Goal: Task Accomplishment & Management: Complete application form

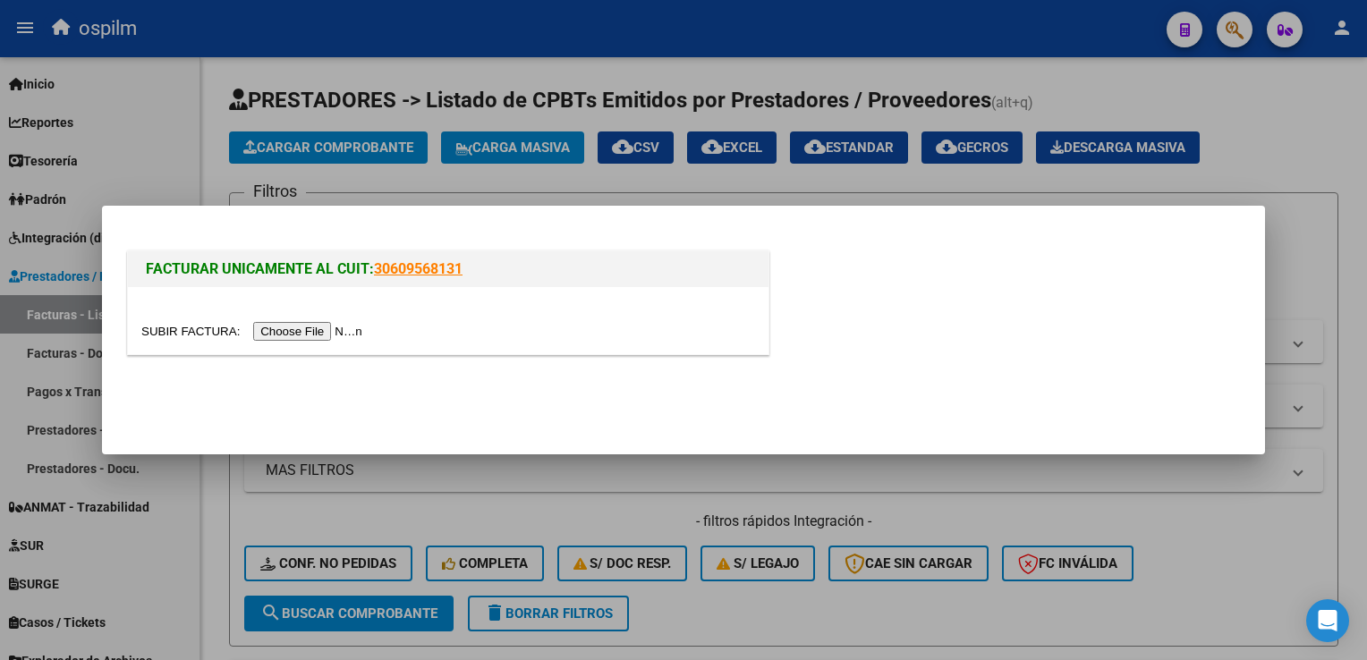
click at [307, 334] on input "file" at bounding box center [254, 331] width 226 height 19
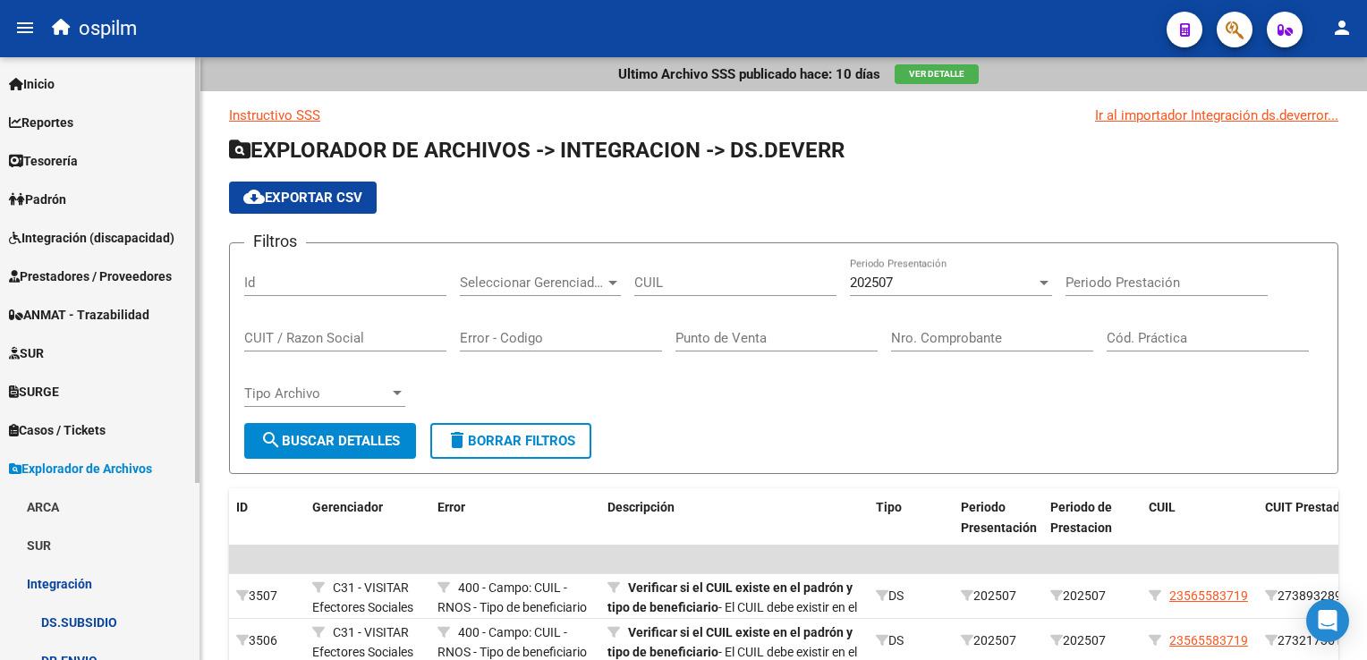
click at [84, 276] on span "Prestadores / Proveedores" at bounding box center [90, 277] width 163 height 20
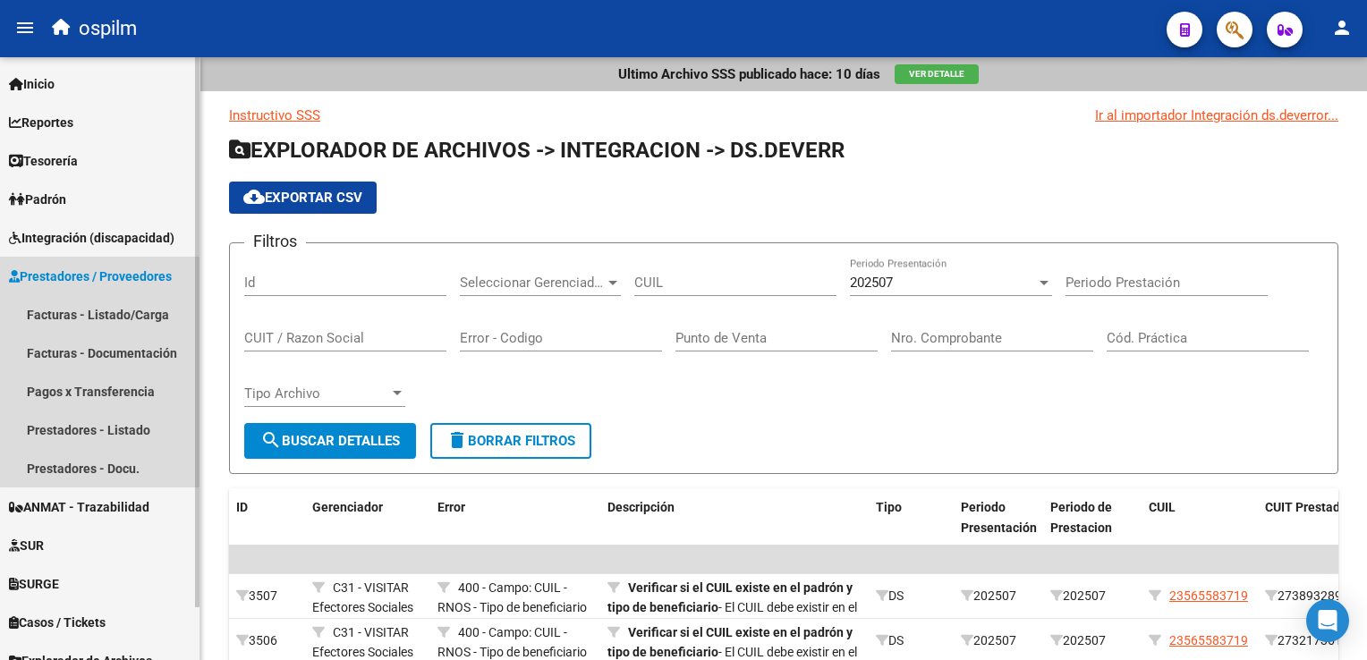
click at [133, 259] on link "Prestadores / Proveedores" at bounding box center [100, 276] width 200 height 38
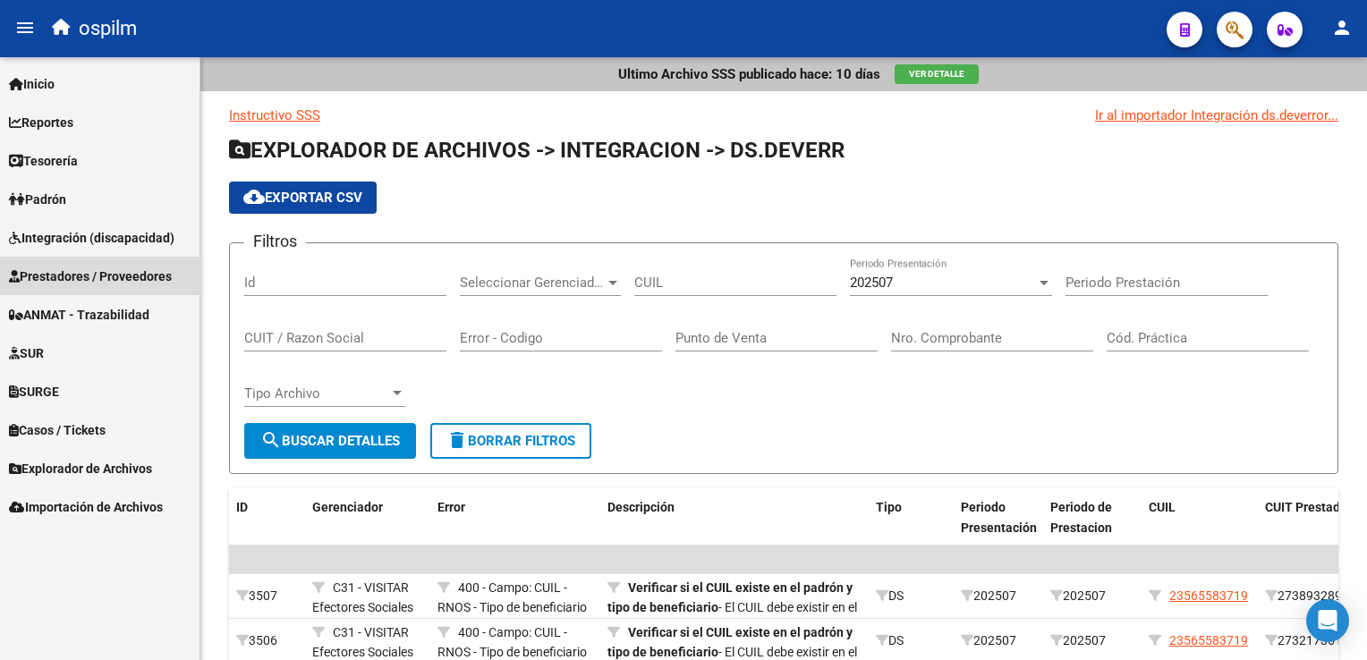
click at [132, 259] on link "Prestadores / Proveedores" at bounding box center [100, 276] width 200 height 38
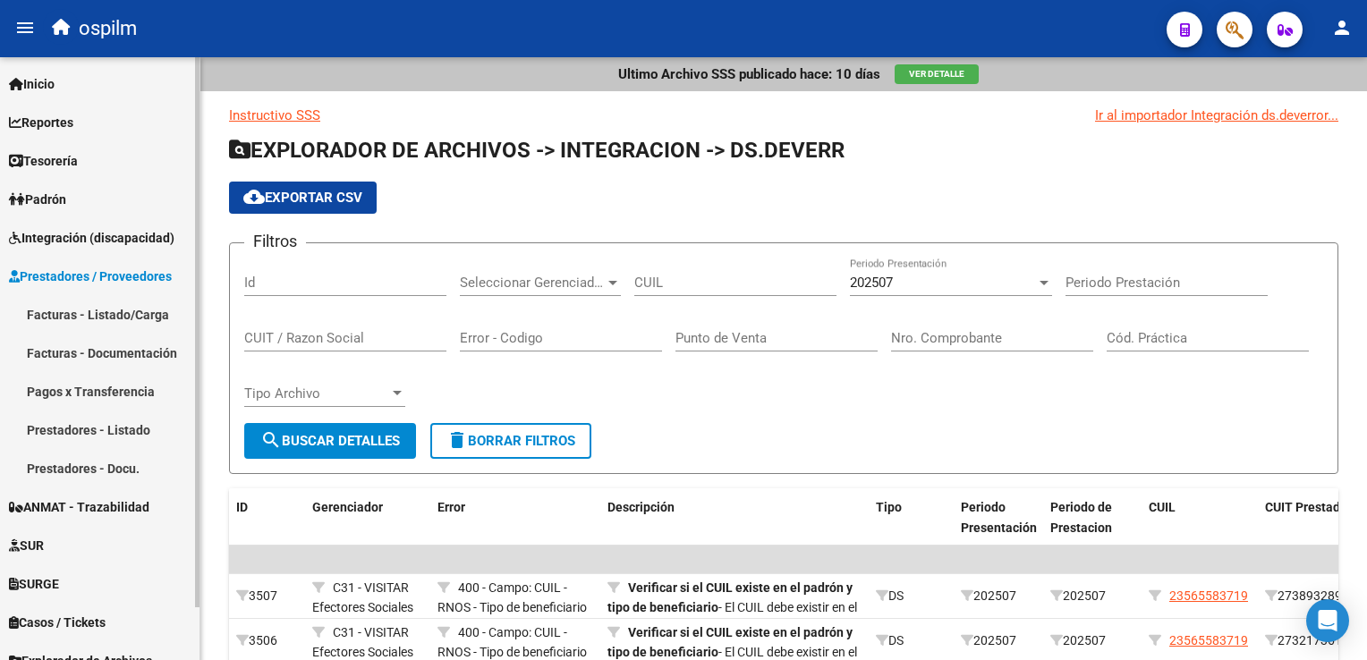
click at [110, 315] on link "Facturas - Listado/Carga" at bounding box center [100, 314] width 200 height 38
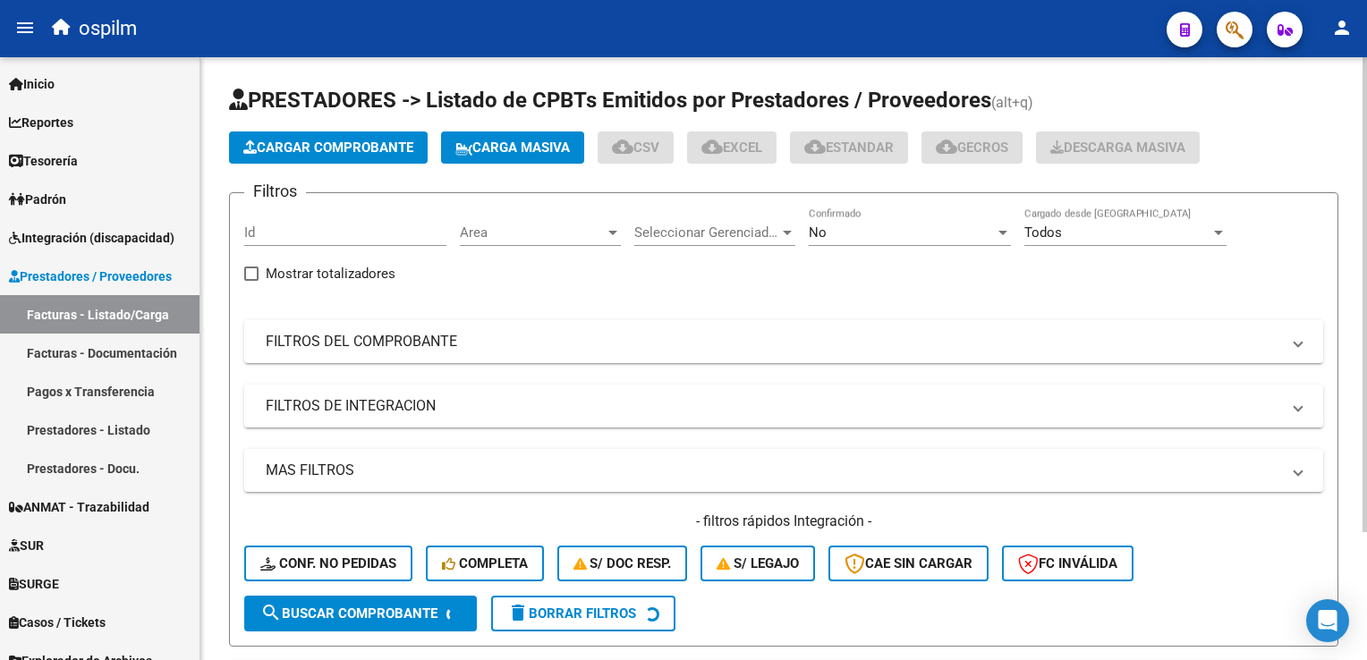
click at [347, 156] on button "Cargar Comprobante" at bounding box center [328, 148] width 199 height 32
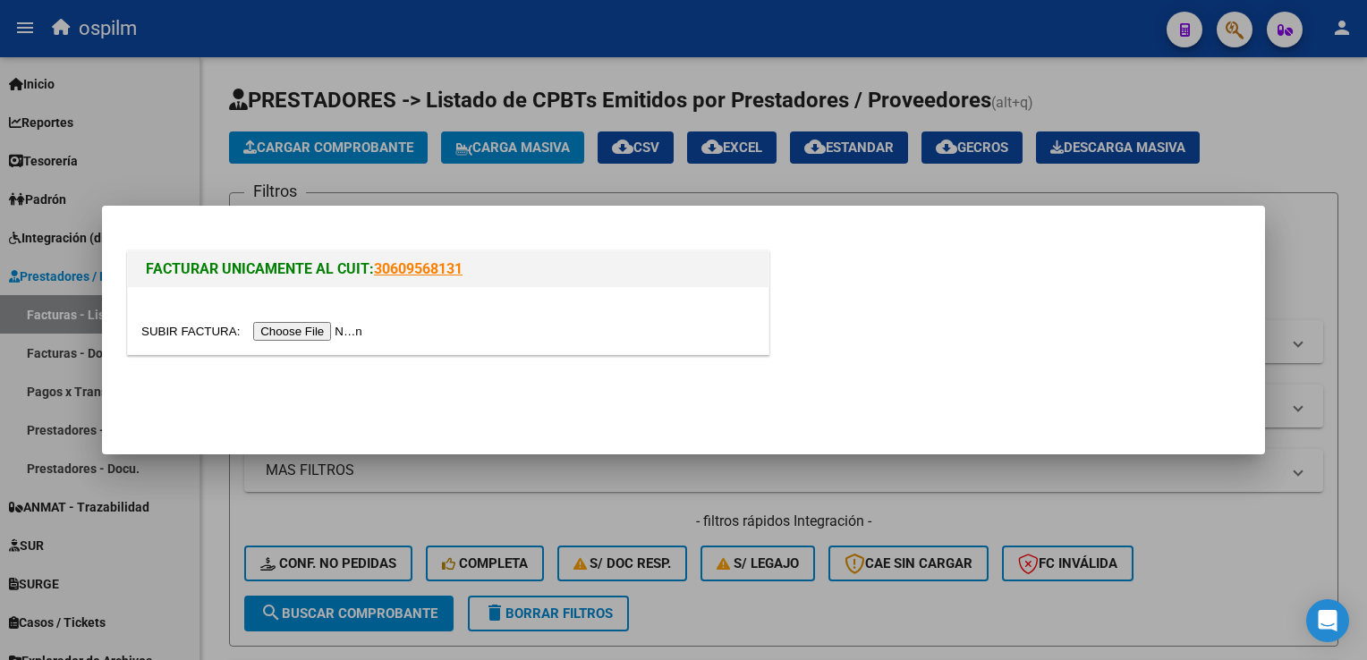
click at [288, 335] on input "file" at bounding box center [254, 331] width 226 height 19
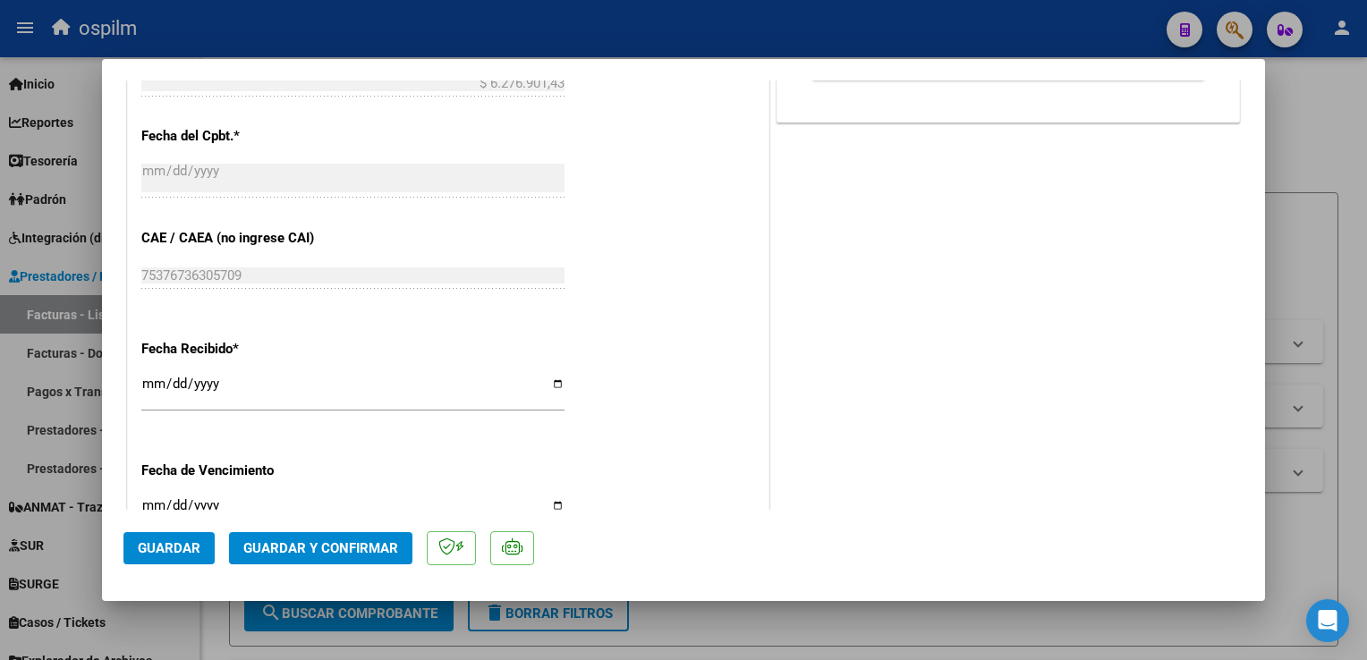
scroll to position [984, 0]
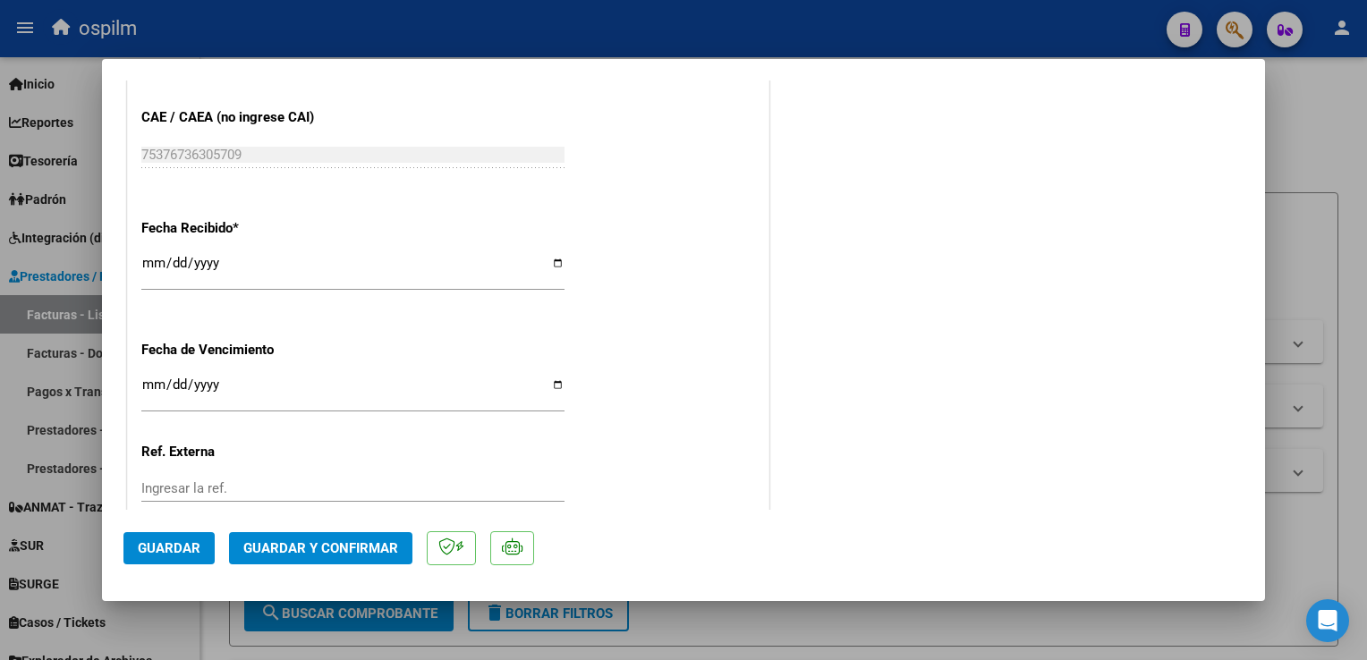
click at [152, 253] on div "2025-09-12 Ingresar la fecha" at bounding box center [352, 270] width 423 height 38
click at [278, 552] on span "Guardar y Confirmar" at bounding box center [320, 548] width 155 height 16
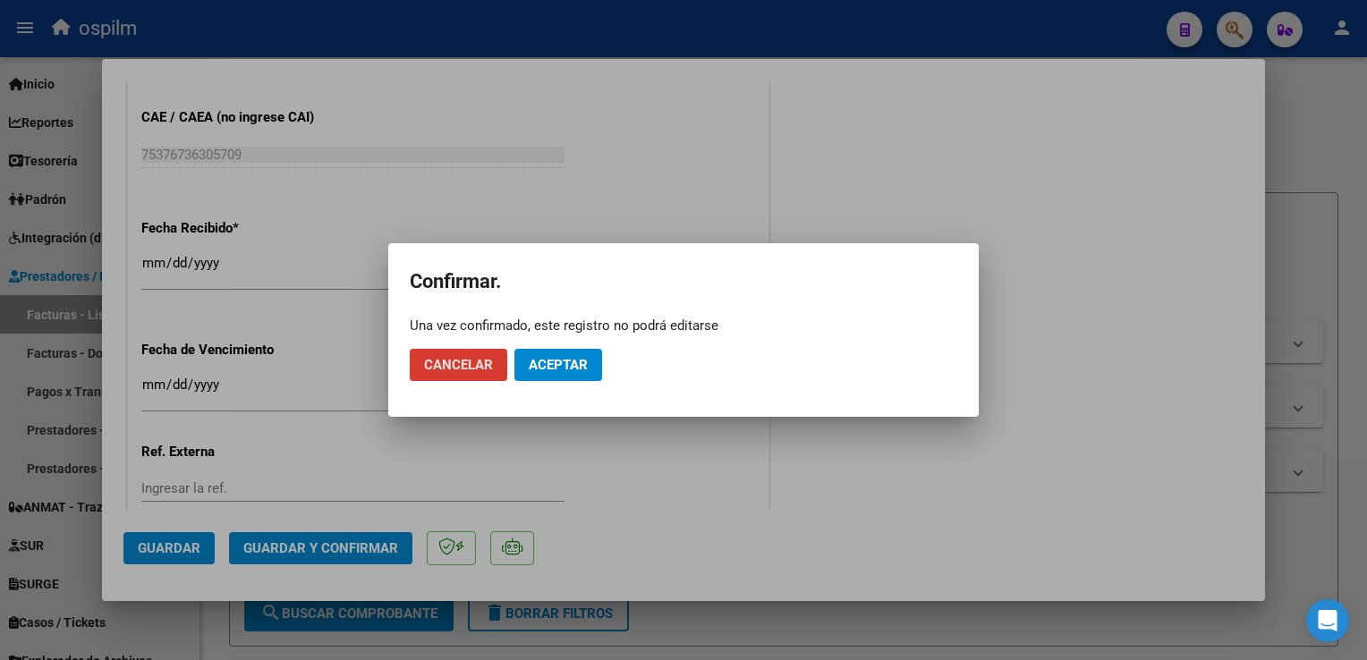
click at [569, 363] on span "Aceptar" at bounding box center [558, 365] width 59 height 16
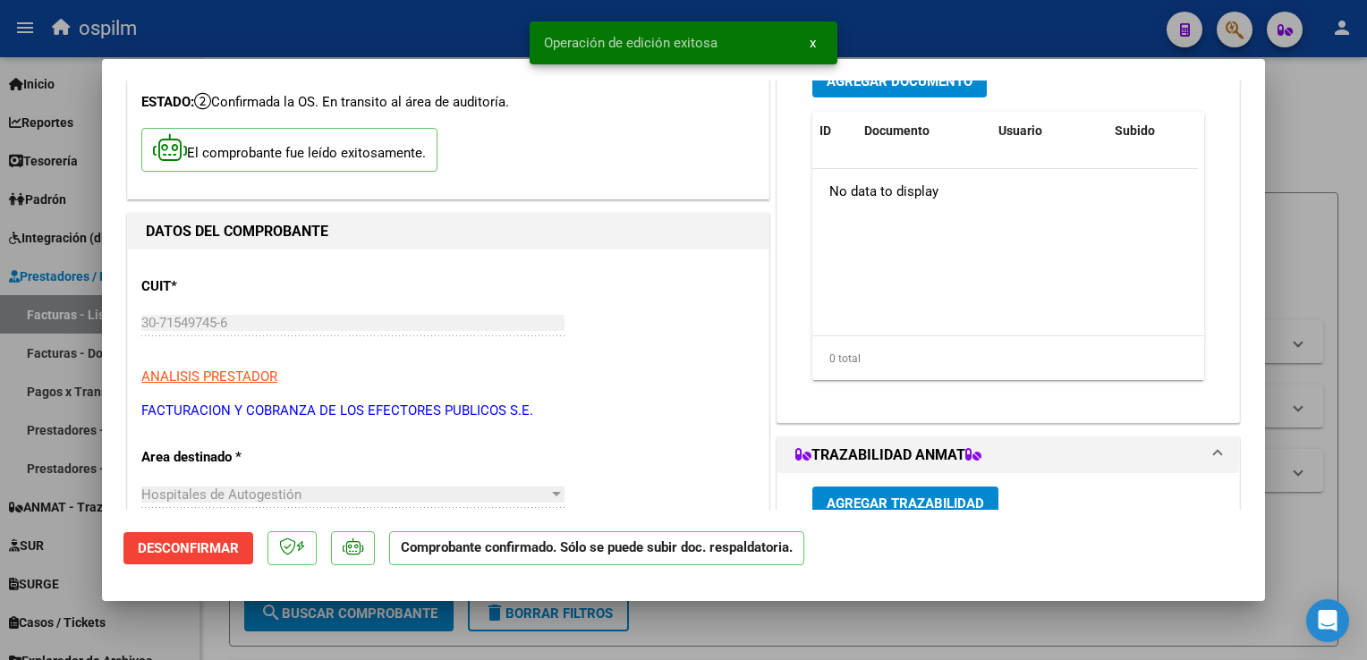
scroll to position [0, 0]
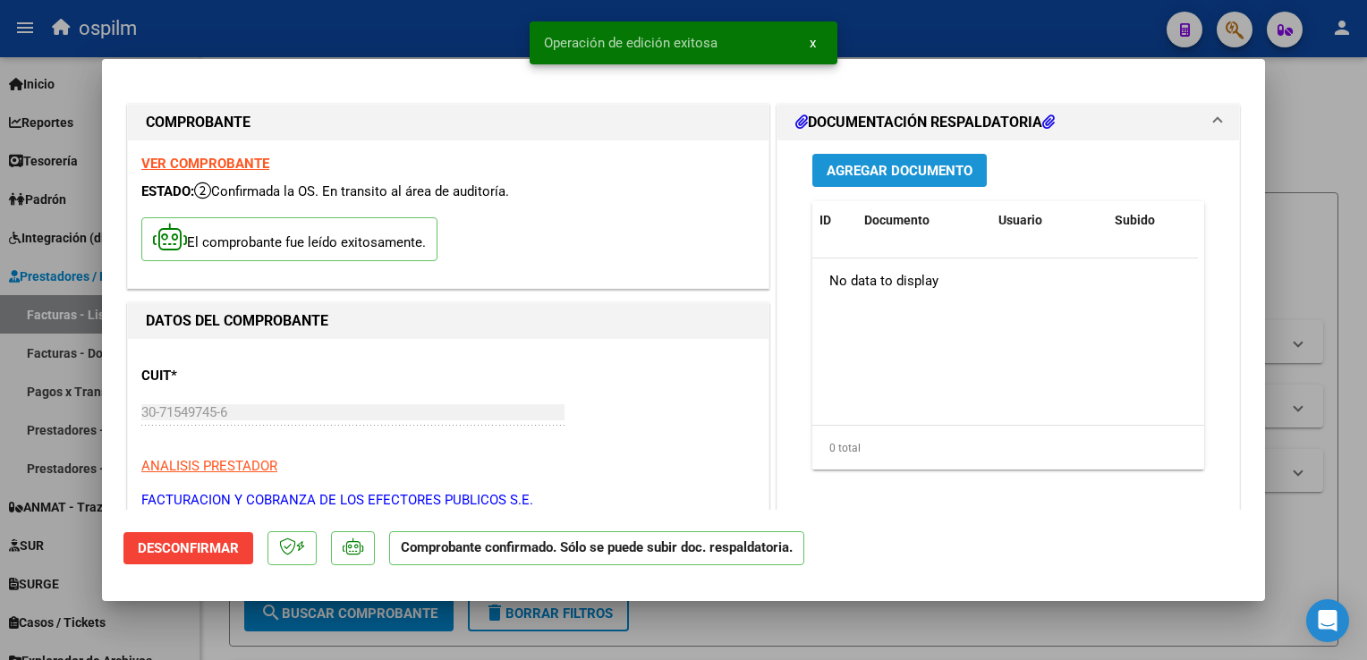
click at [895, 179] on span "Agregar Documento" at bounding box center [900, 171] width 146 height 16
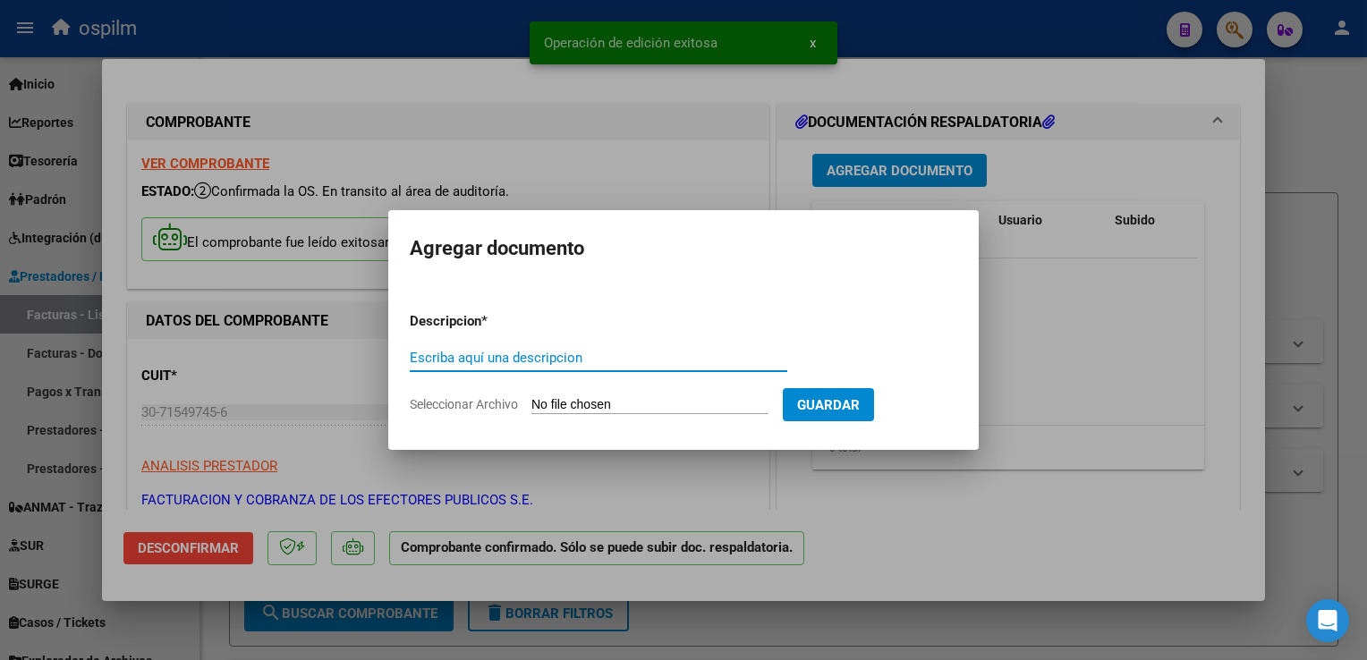
click at [489, 359] on input "Escriba aquí una descripcion" at bounding box center [599, 358] width 378 height 16
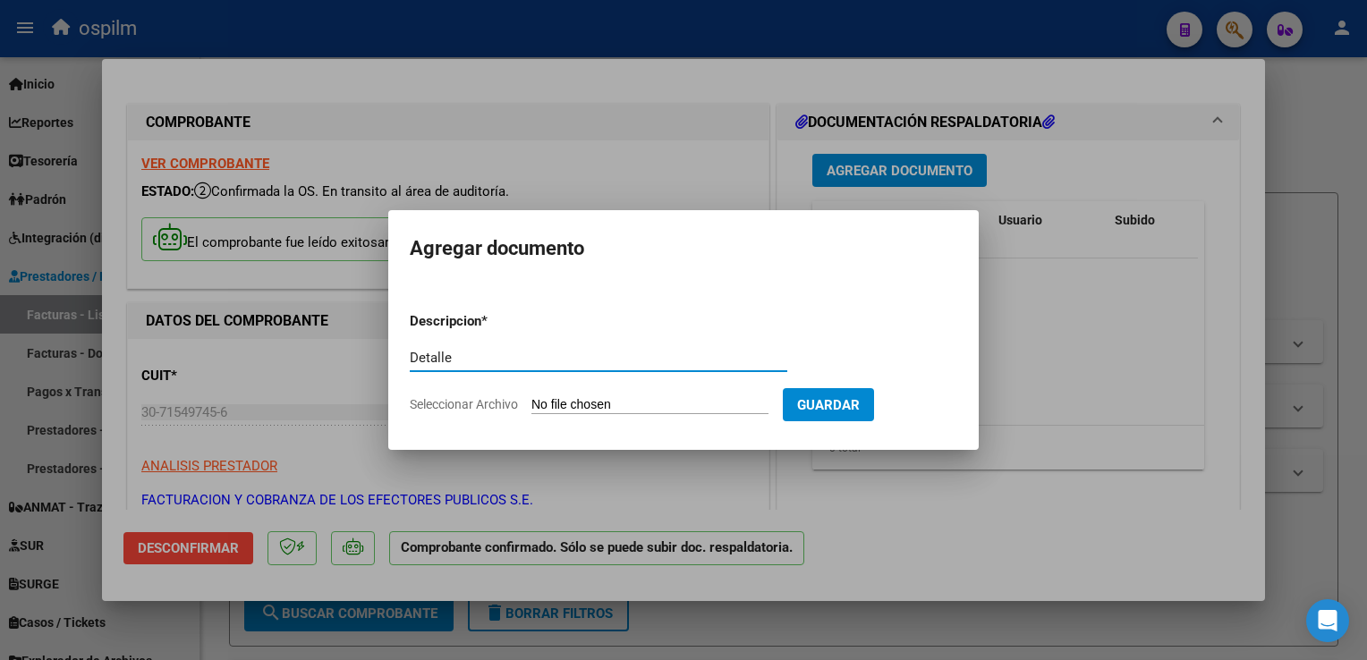
type input "Detalle"
drag, startPoint x: 688, startPoint y: 380, endPoint x: 684, endPoint y: 421, distance: 40.5
click at [684, 403] on form "Descripcion * Detalle Escriba aquí una descripcion Seleccionar Archivo Guardar" at bounding box center [684, 363] width 548 height 131
drag, startPoint x: 684, startPoint y: 421, endPoint x: 698, endPoint y: 404, distance: 21.5
click at [698, 404] on input "Seleccionar Archivo" at bounding box center [649, 405] width 237 height 17
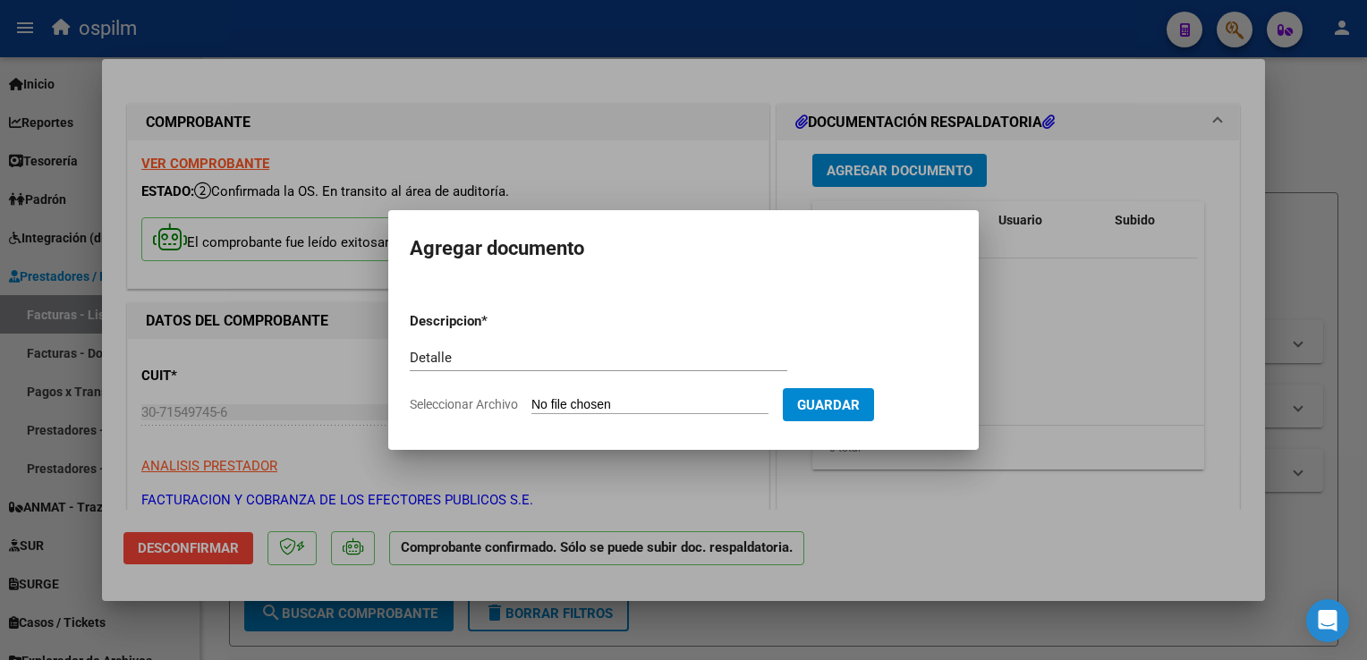
type input "C:\fakepath\acomprobantenuevoanexopdf.pdf"
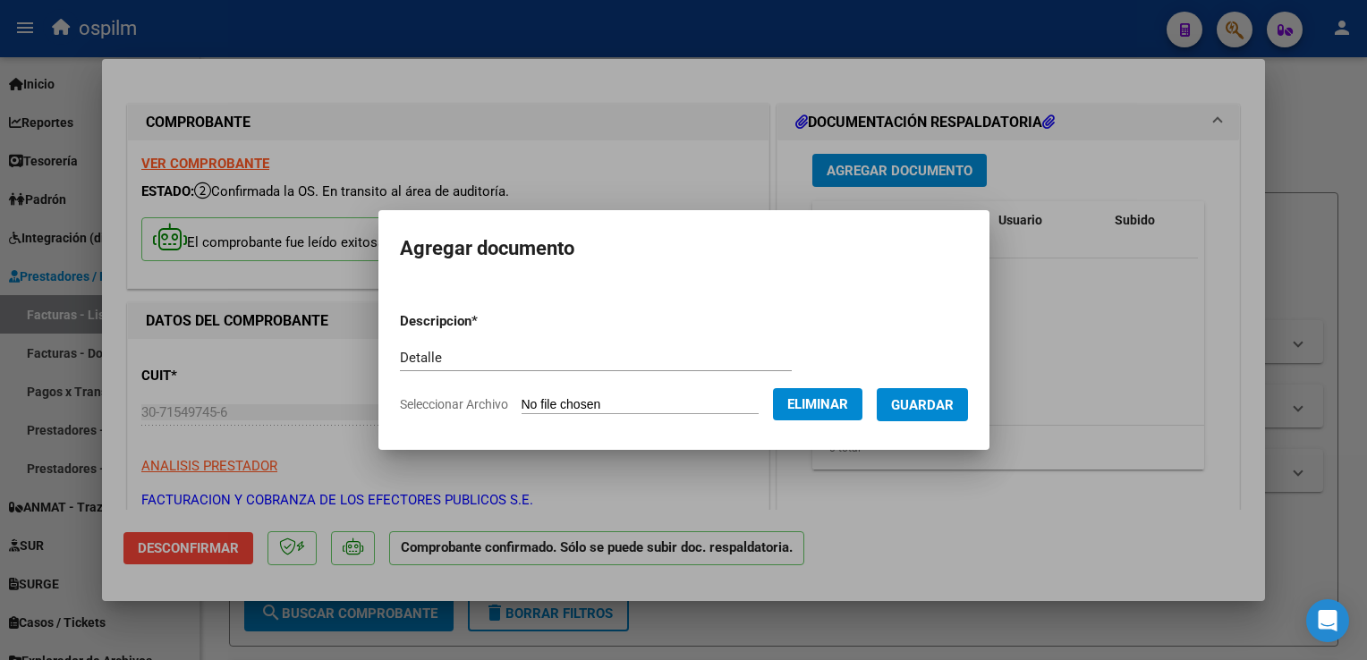
click at [902, 417] on button "Guardar" at bounding box center [922, 404] width 91 height 33
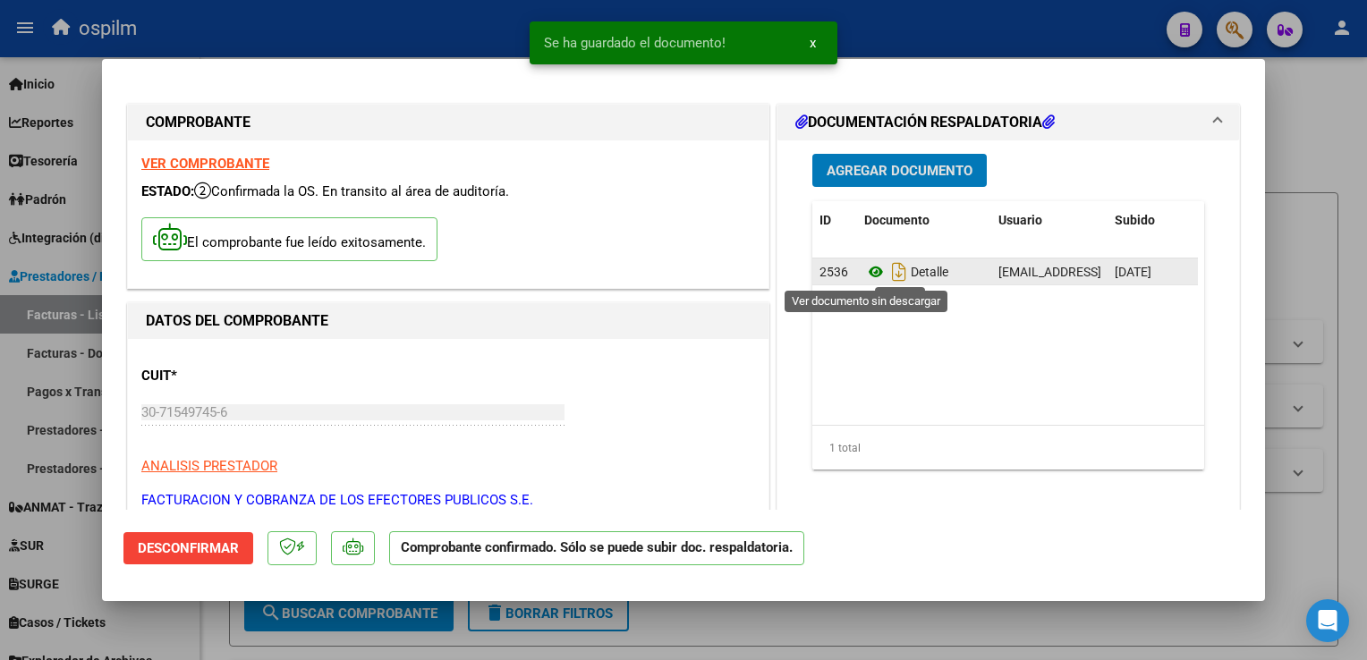
click at [864, 273] on icon at bounding box center [875, 271] width 23 height 21
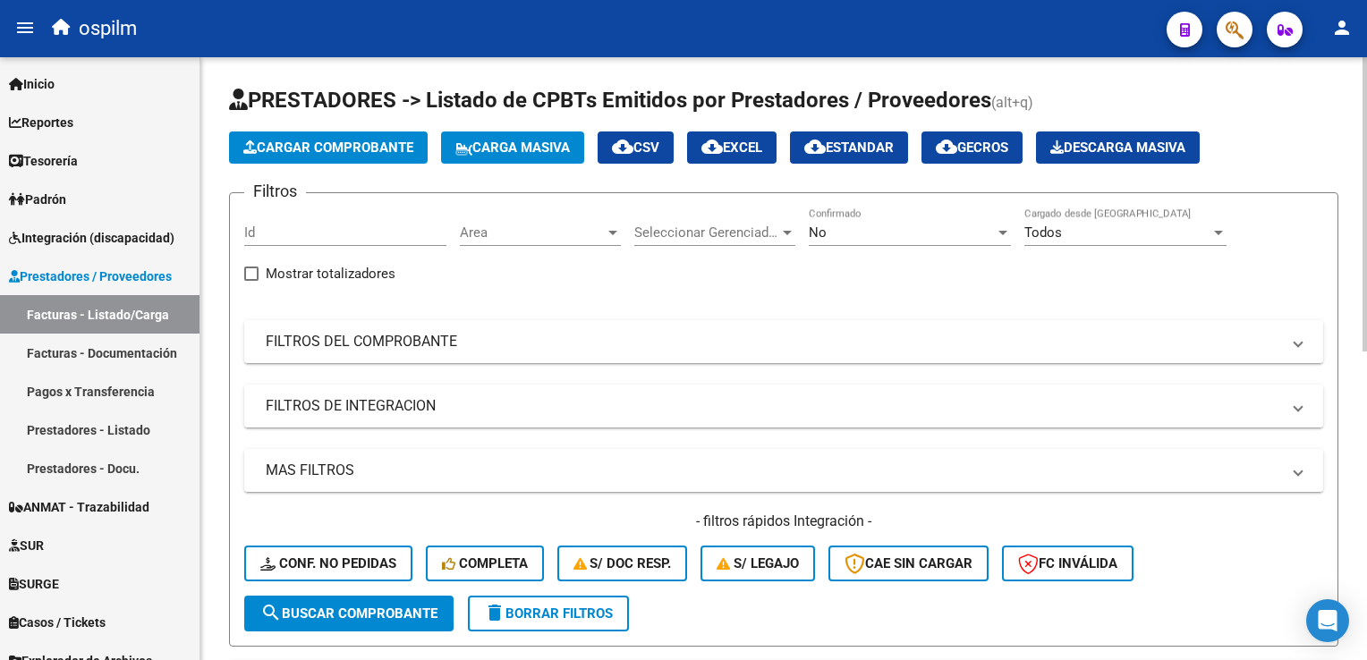
click at [846, 234] on div "No" at bounding box center [902, 233] width 186 height 16
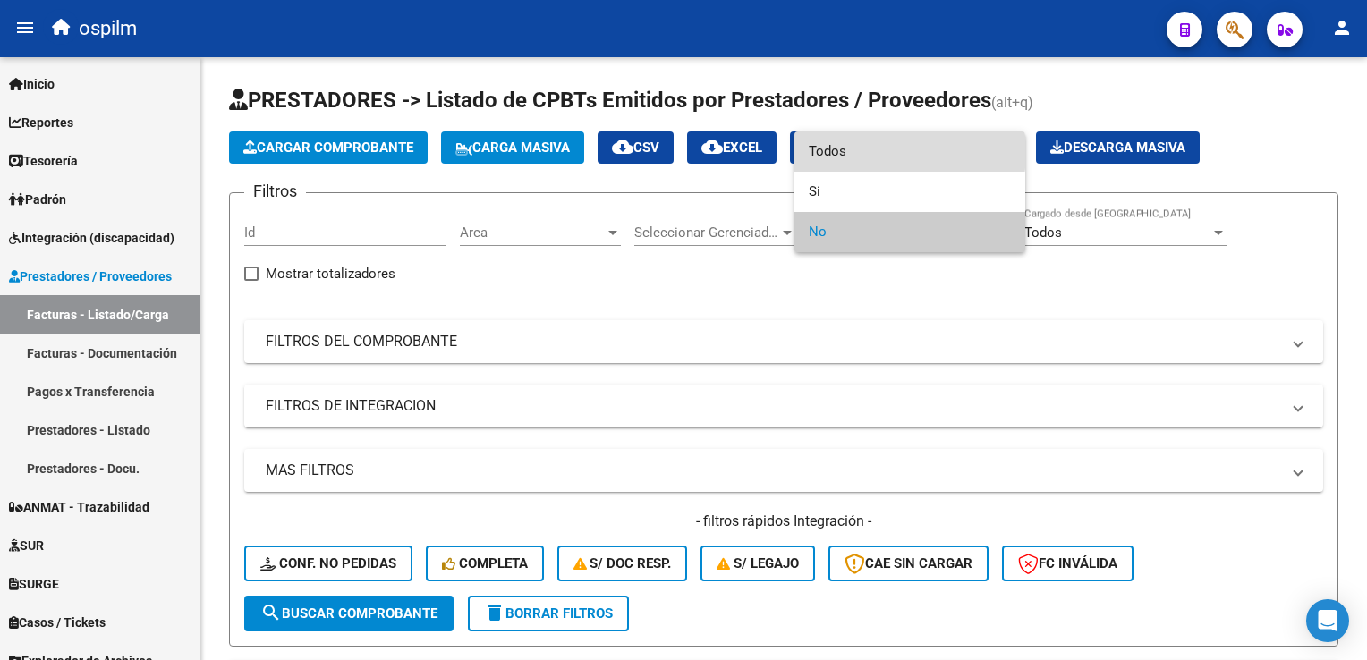
click at [870, 152] on span "Todos" at bounding box center [910, 152] width 202 height 40
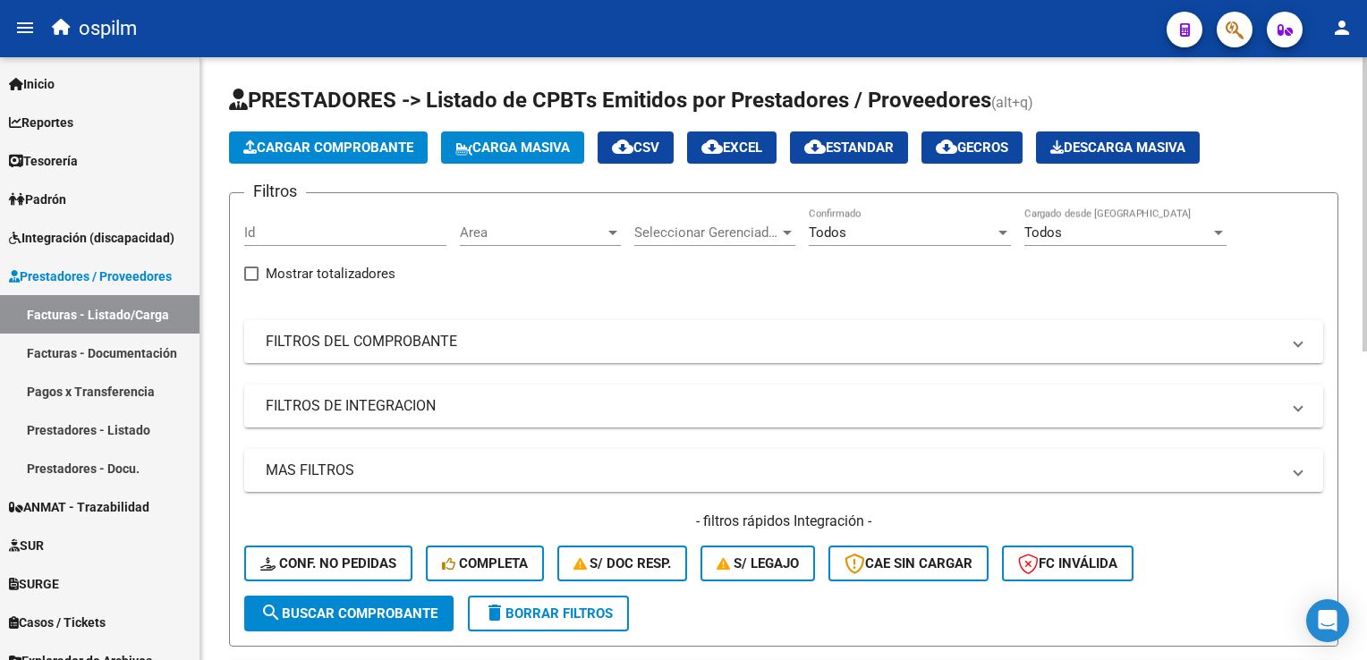
click at [751, 344] on mat-panel-title "FILTROS DEL COMPROBANTE" at bounding box center [773, 342] width 1015 height 20
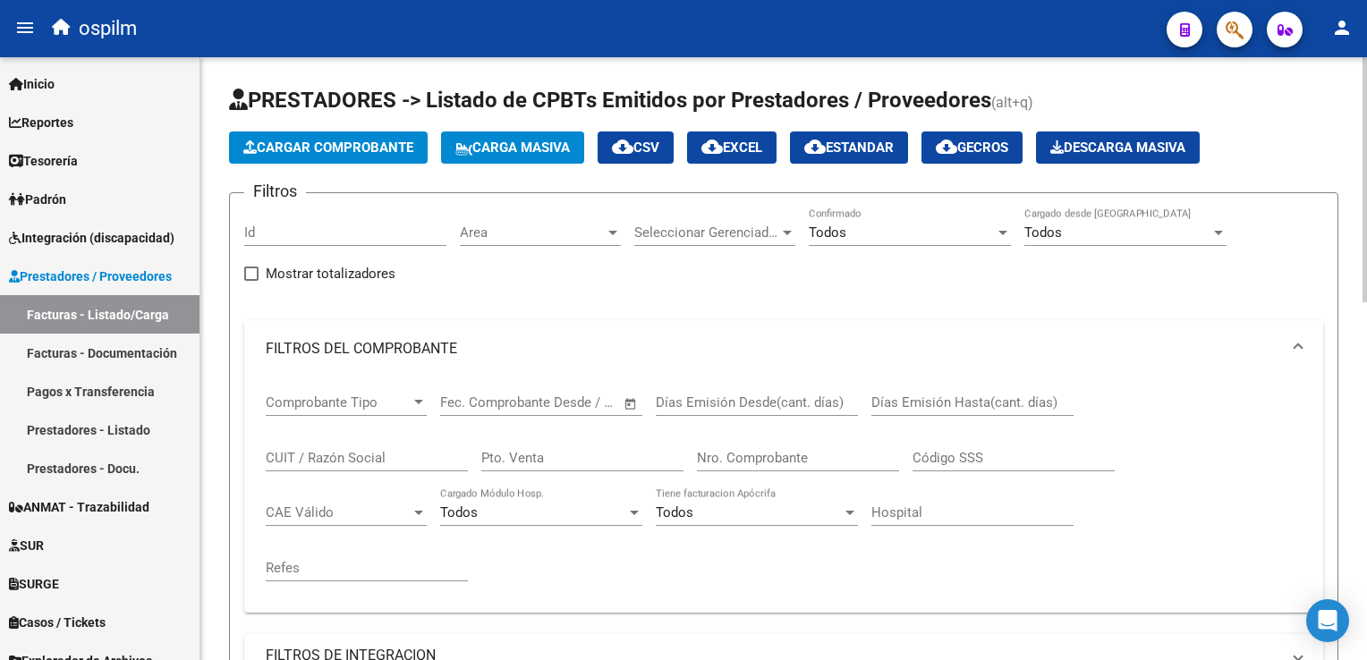
click at [779, 454] on input "Nro. Comprobante" at bounding box center [798, 458] width 202 height 16
type input "85654"
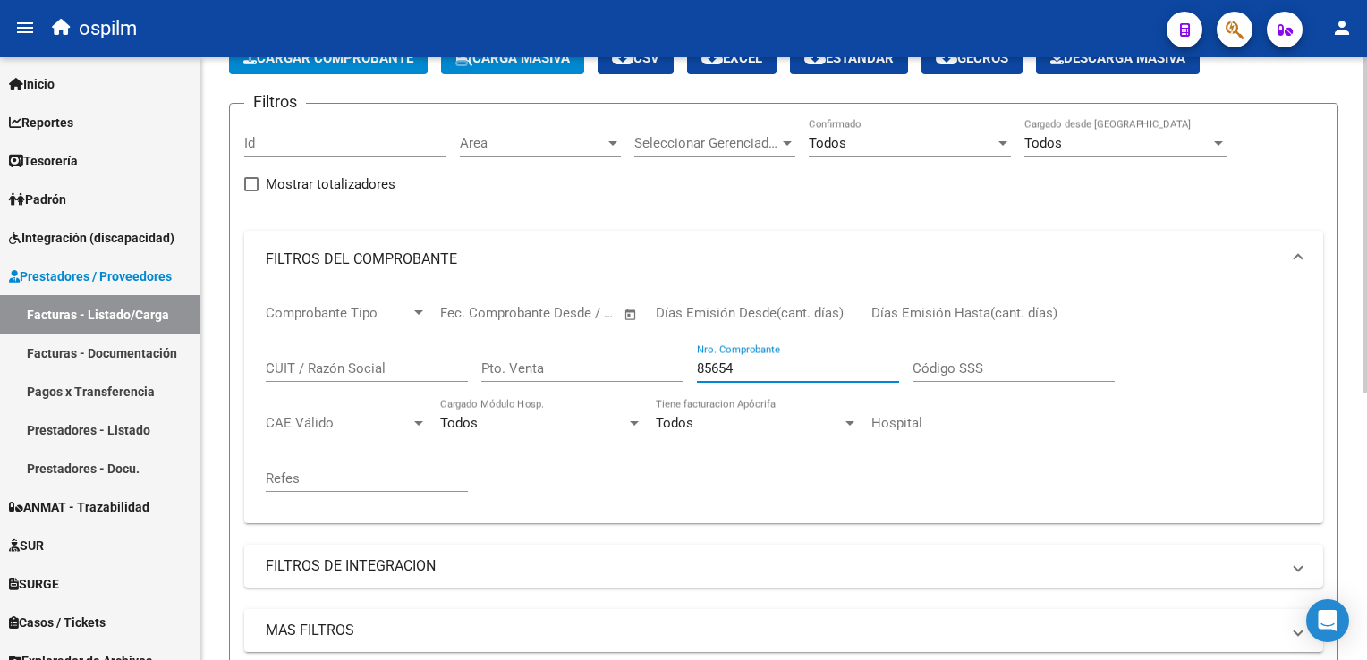
scroll to position [447, 0]
